Goal: Transaction & Acquisition: Purchase product/service

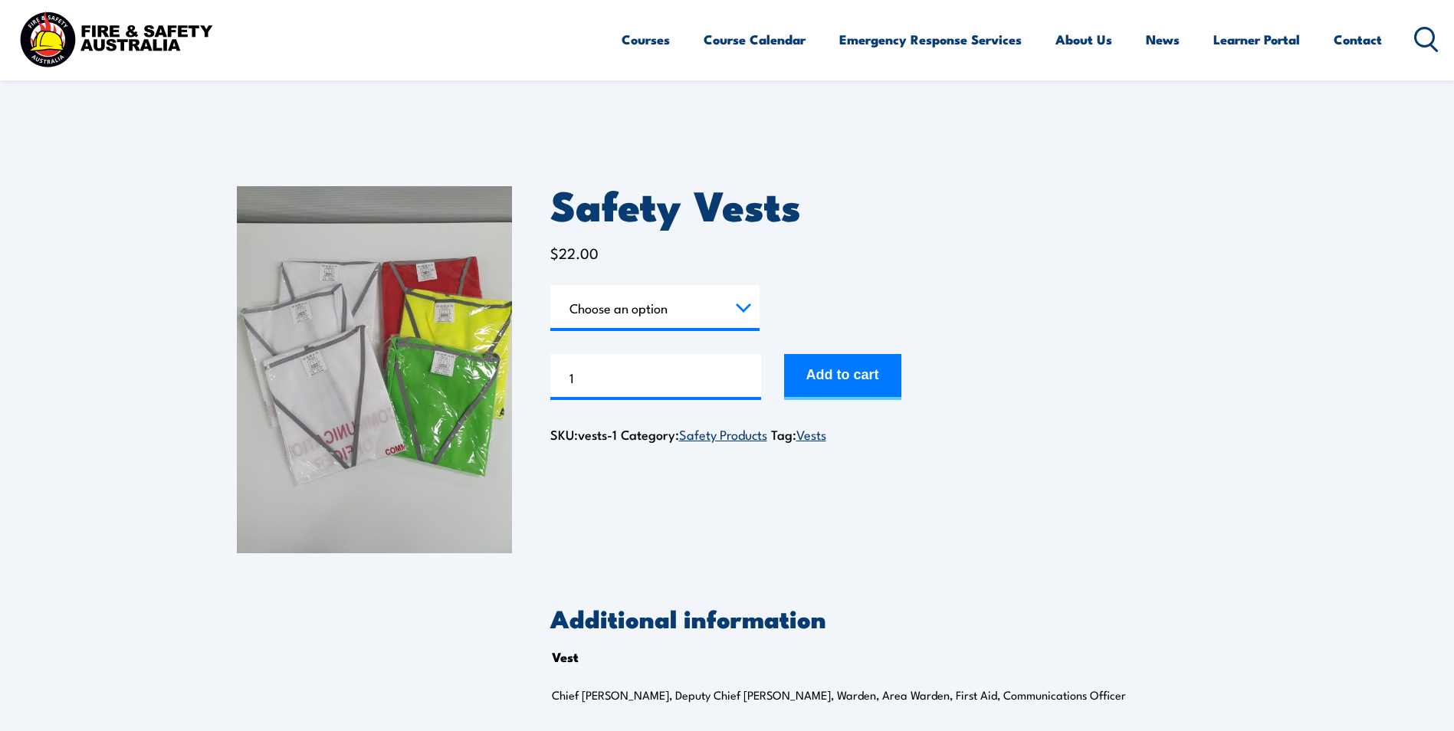
click at [739, 307] on select "Choose an option Chief [PERSON_NAME] Deputy Chief Warden Warden Area Warden Fir…" at bounding box center [654, 308] width 209 height 46
click at [550, 285] on select "Choose an option Chief [PERSON_NAME] Deputy Chief Warden Warden Area Warden Fir…" at bounding box center [654, 308] width 209 height 46
select select "Chief Warden"
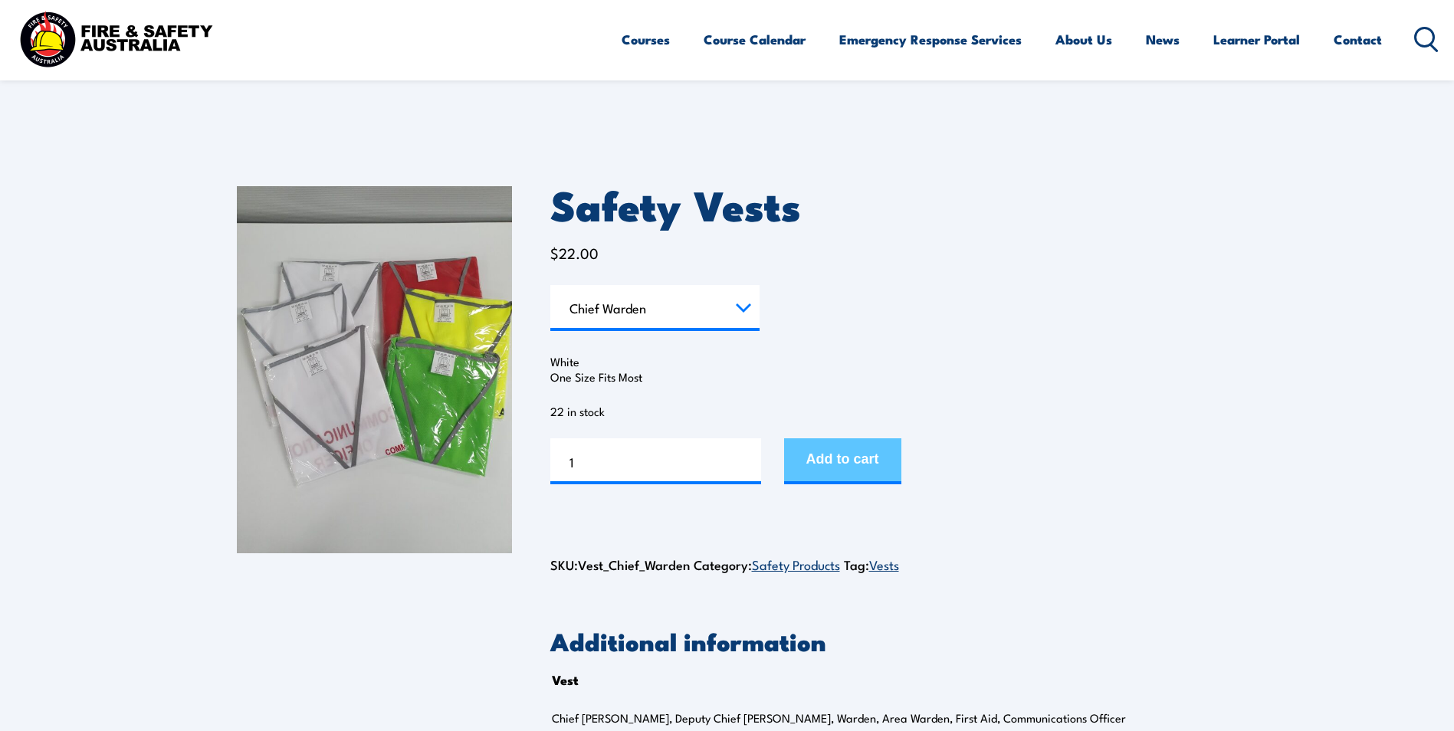
click at [864, 455] on button "Add to cart" at bounding box center [842, 461] width 117 height 46
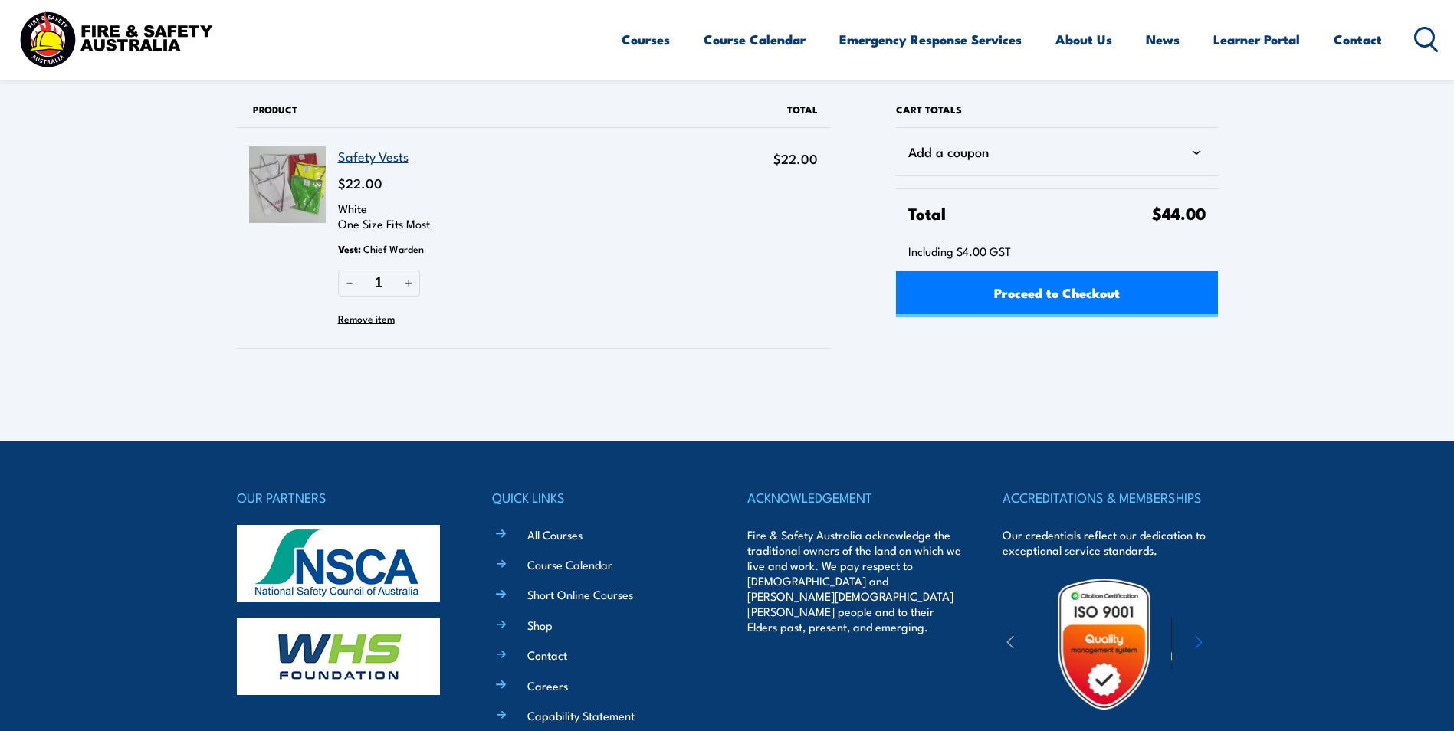
click at [1395, 37] on div "Courses Course Calendar Emergency Response Services Services Overview Emergency…" at bounding box center [1030, 39] width 818 height 66
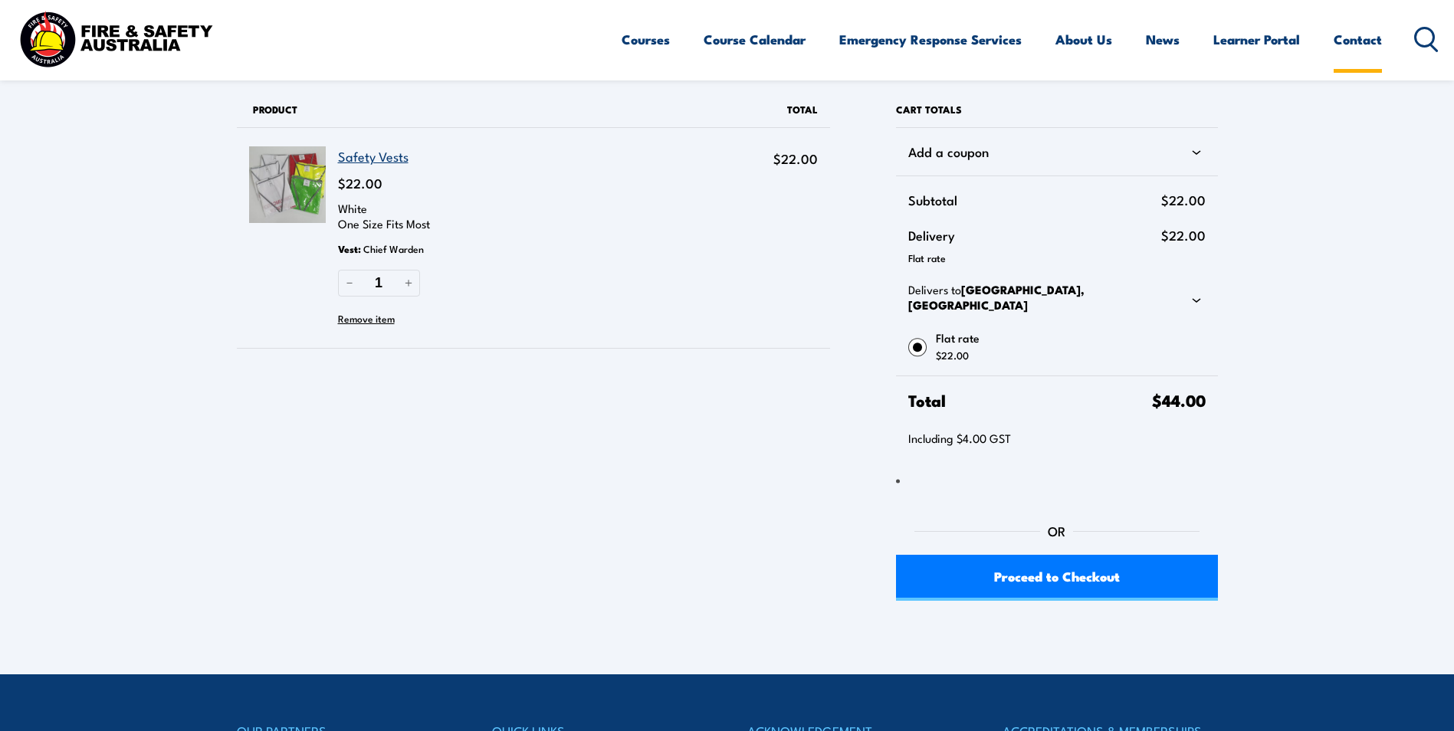
click at [1379, 43] on link "Contact" at bounding box center [1357, 39] width 48 height 41
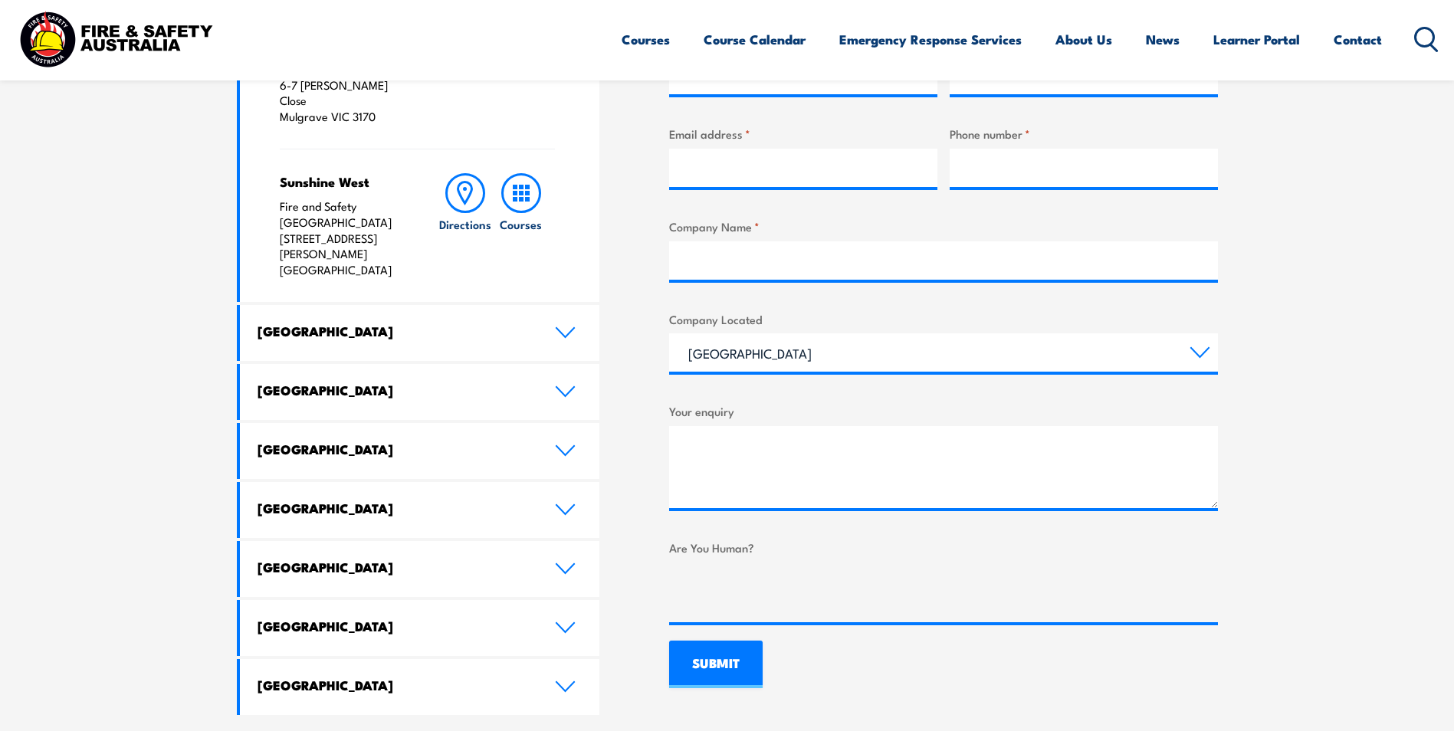
scroll to position [766, 0]
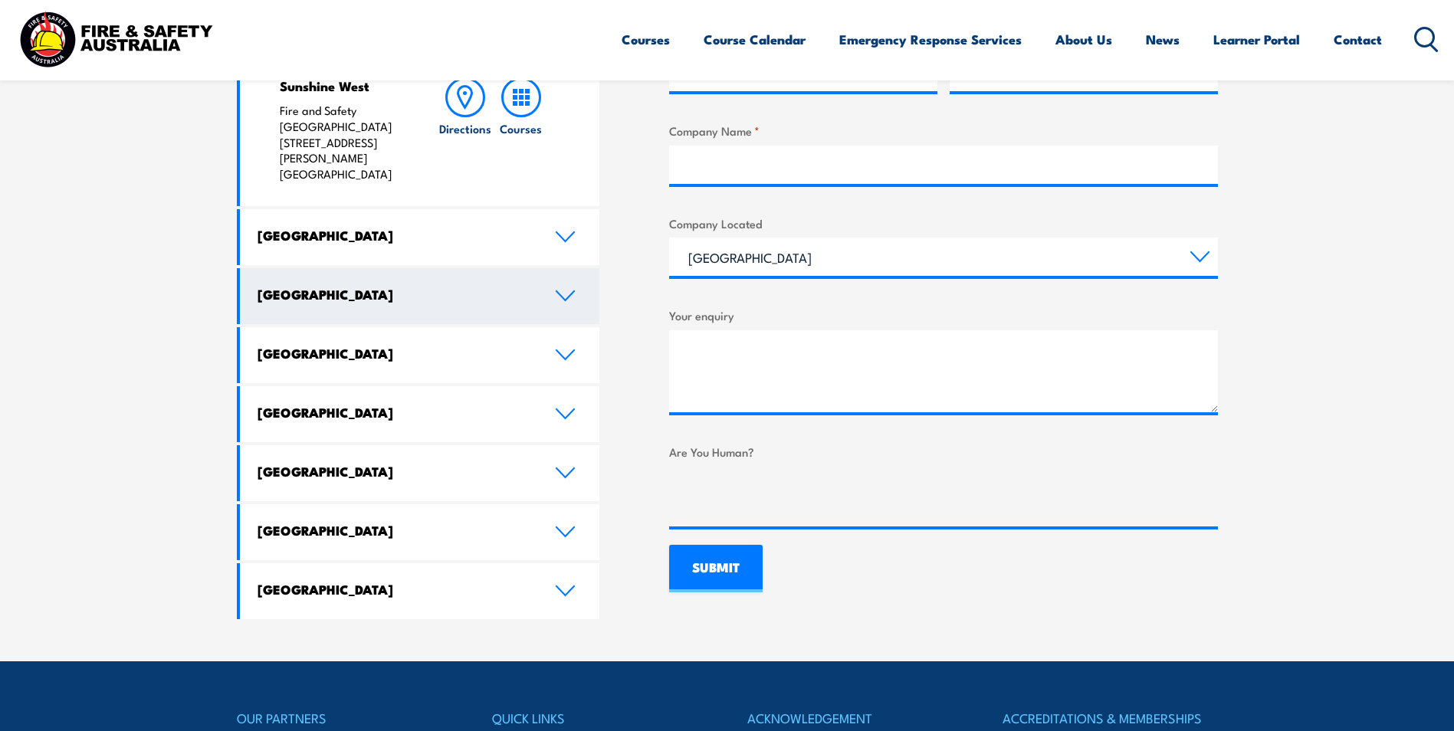
click at [340, 286] on h4 "Queensland" at bounding box center [394, 294] width 274 height 17
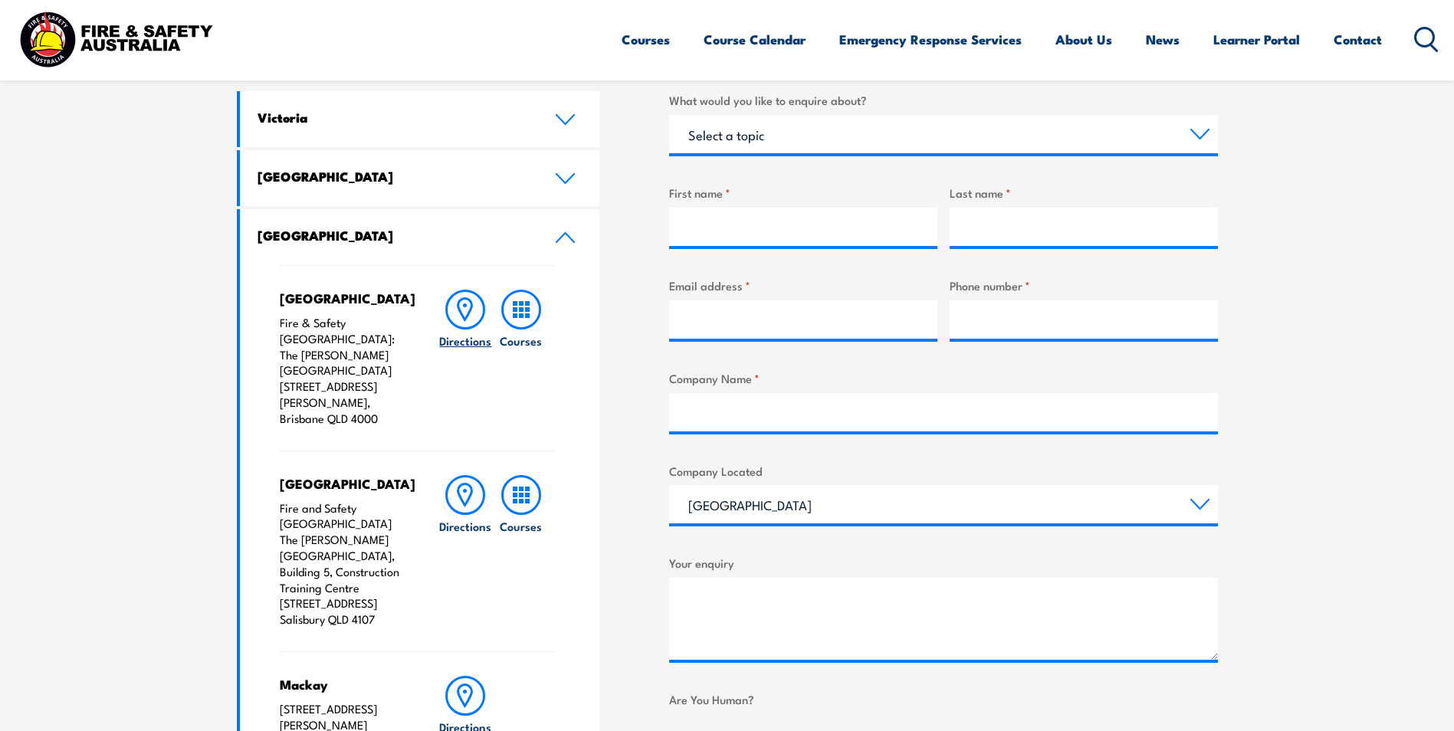
scroll to position [383, 0]
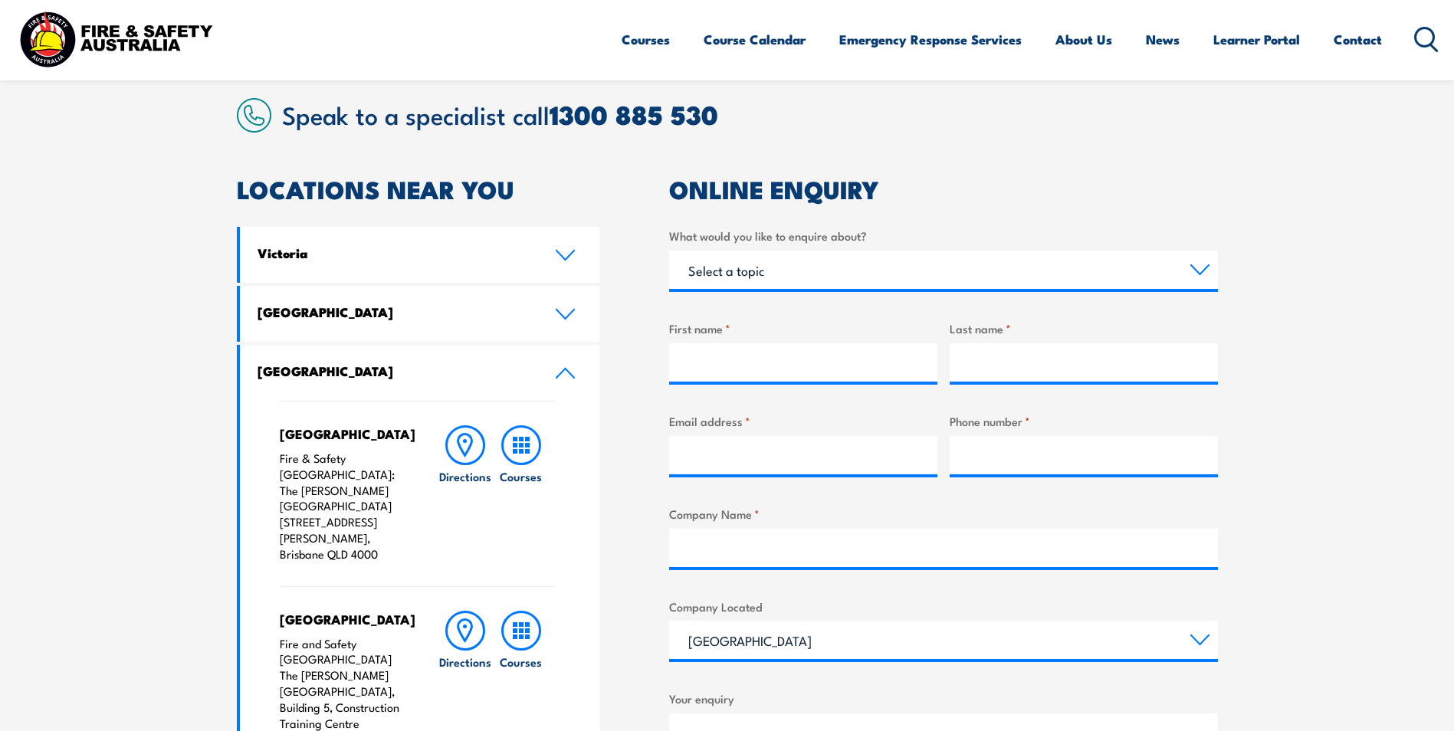
click at [124, 344] on section "Speak to a specialist call 1300 885 530 LOCATIONS NEAR YOU Victoria Mulgrave Fi…" at bounding box center [727, 740] width 1454 height 1368
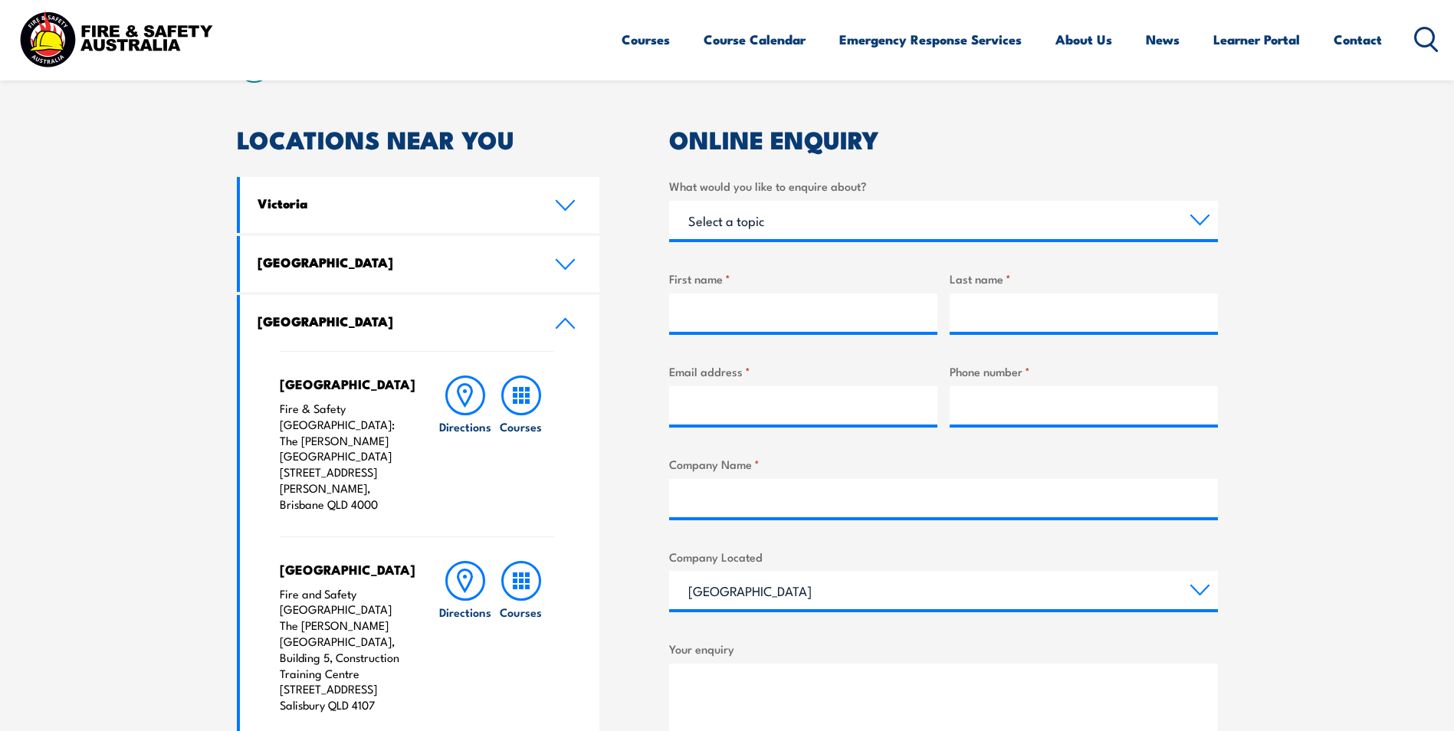
scroll to position [460, 0]
